Goal: Task Accomplishment & Management: Manage account settings

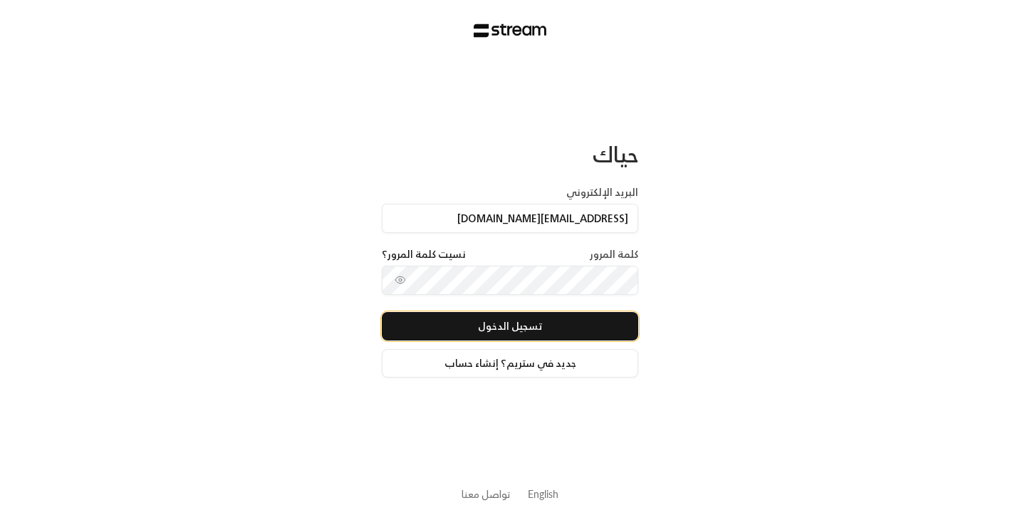
click at [528, 315] on button "تسجيل الدخول" at bounding box center [510, 326] width 256 height 28
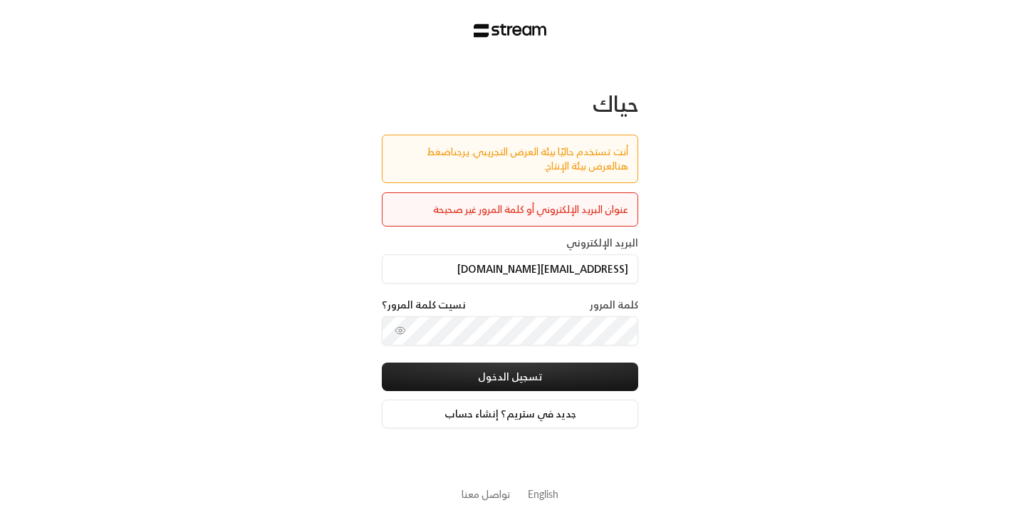
click at [427, 158] on link "اضغط هنا" at bounding box center [528, 158] width 202 height 32
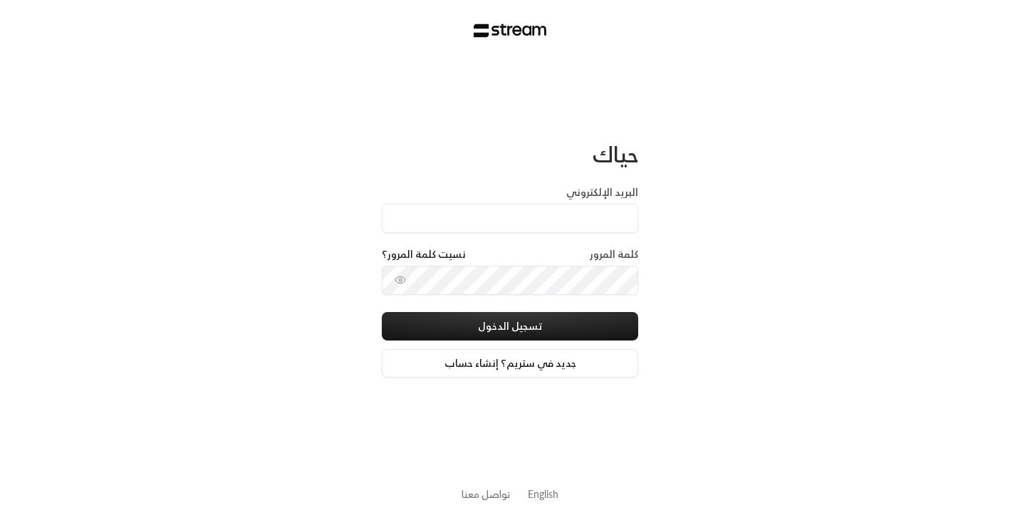
type input "[EMAIL_ADDRESS][DOMAIN_NAME]"
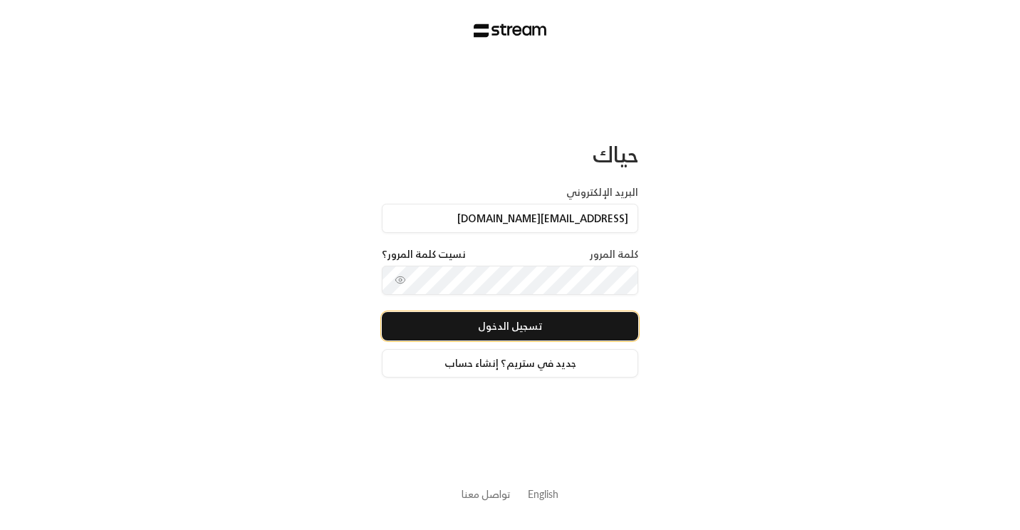
click at [522, 317] on button "تسجيل الدخول" at bounding box center [510, 326] width 256 height 28
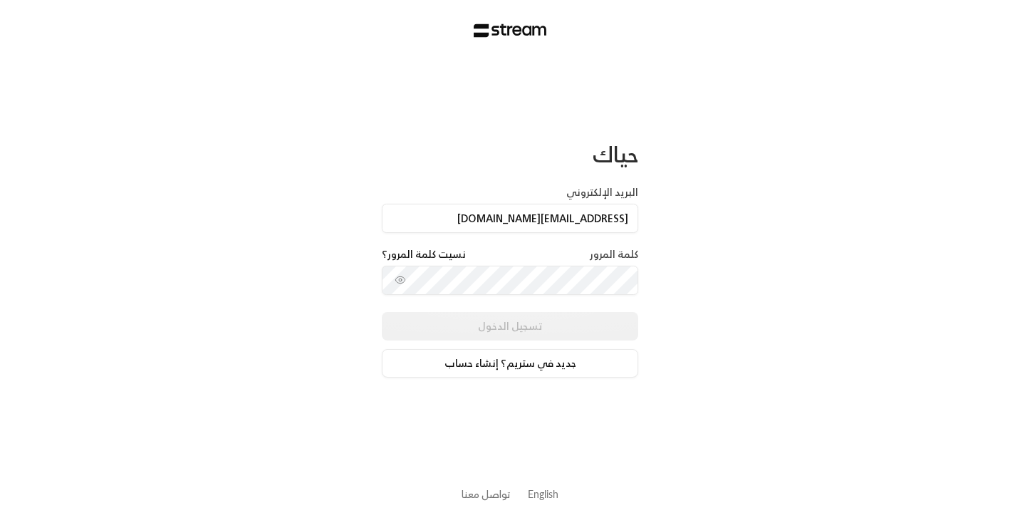
click at [729, 275] on div "حياك البريد الإلكتروني [EMAIL_ADDRESS][DOMAIN_NAME] كلمة المرور نسيت كلمة المرو…" at bounding box center [510, 265] width 1020 height 530
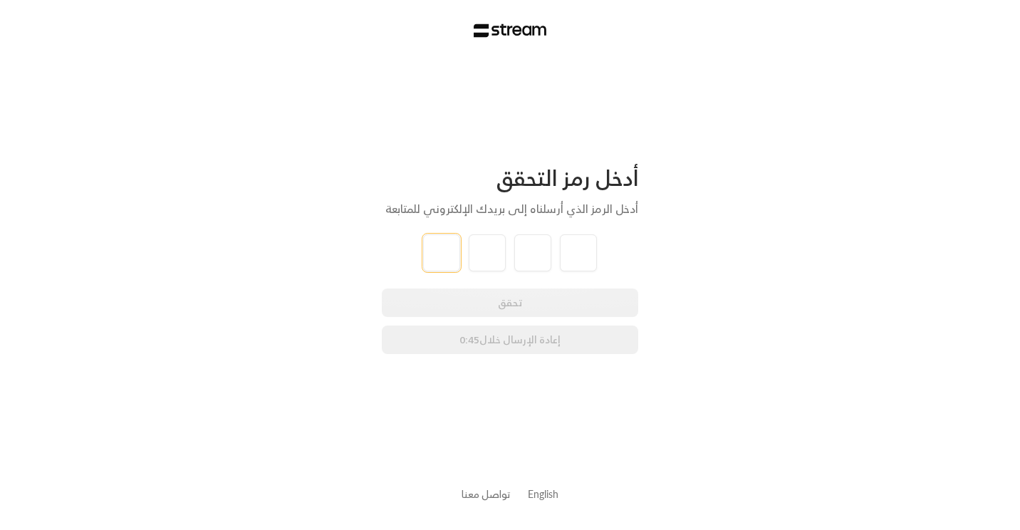
type input "5"
type input "3"
type input "4"
type input "2"
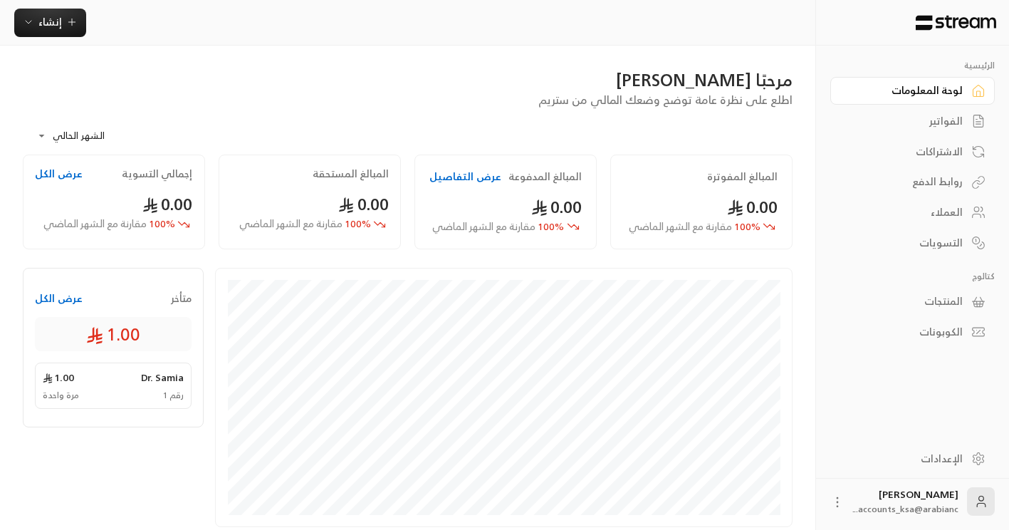
click at [942, 125] on div "الفواتير" at bounding box center [905, 121] width 115 height 14
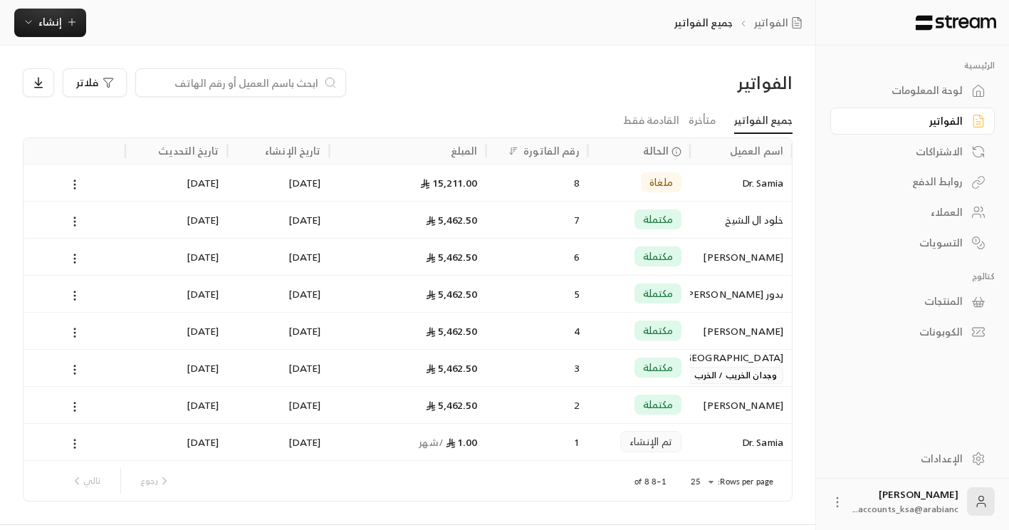
click at [939, 85] on div "لوحة المعلومات" at bounding box center [905, 90] width 115 height 14
